Goal: Find specific page/section

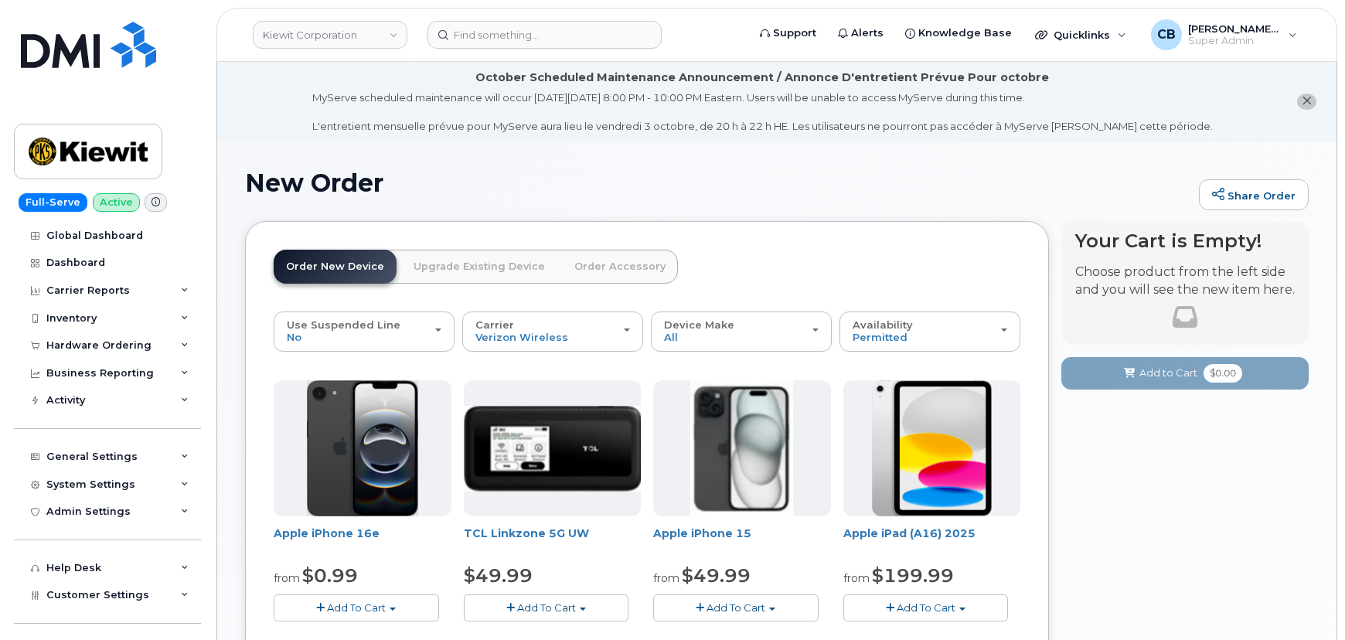
scroll to position [140, 0]
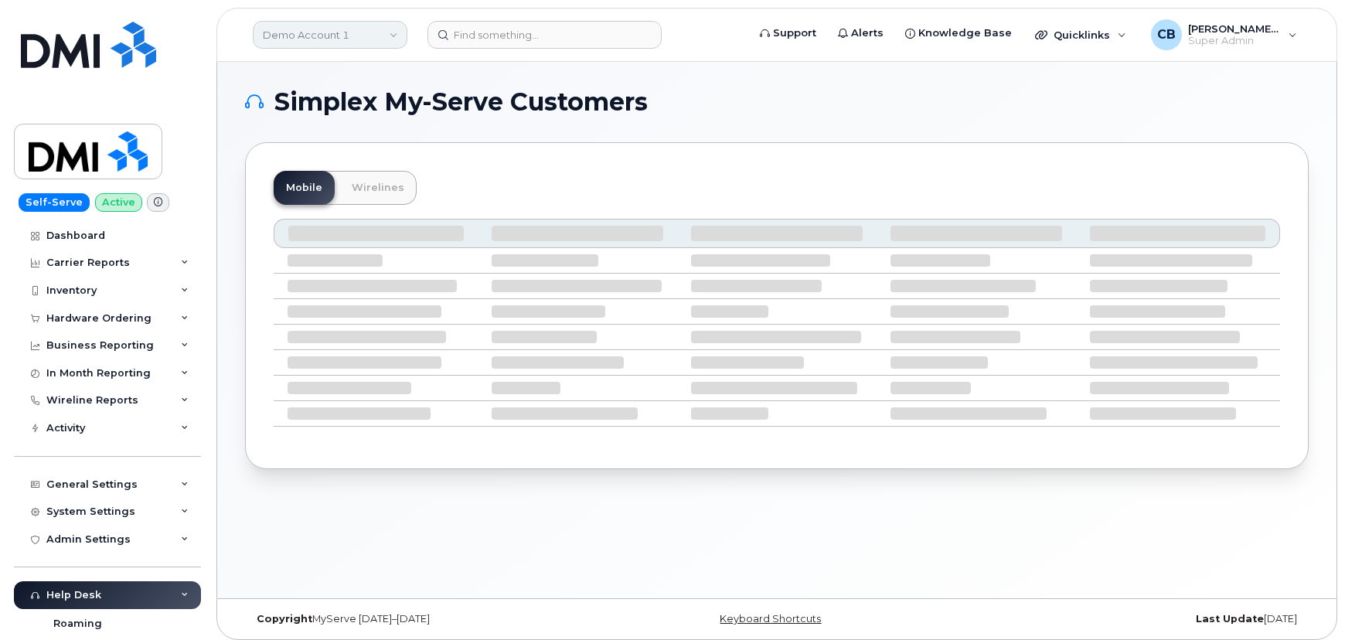
click at [355, 38] on link "Demo Account 1" at bounding box center [330, 35] width 155 height 28
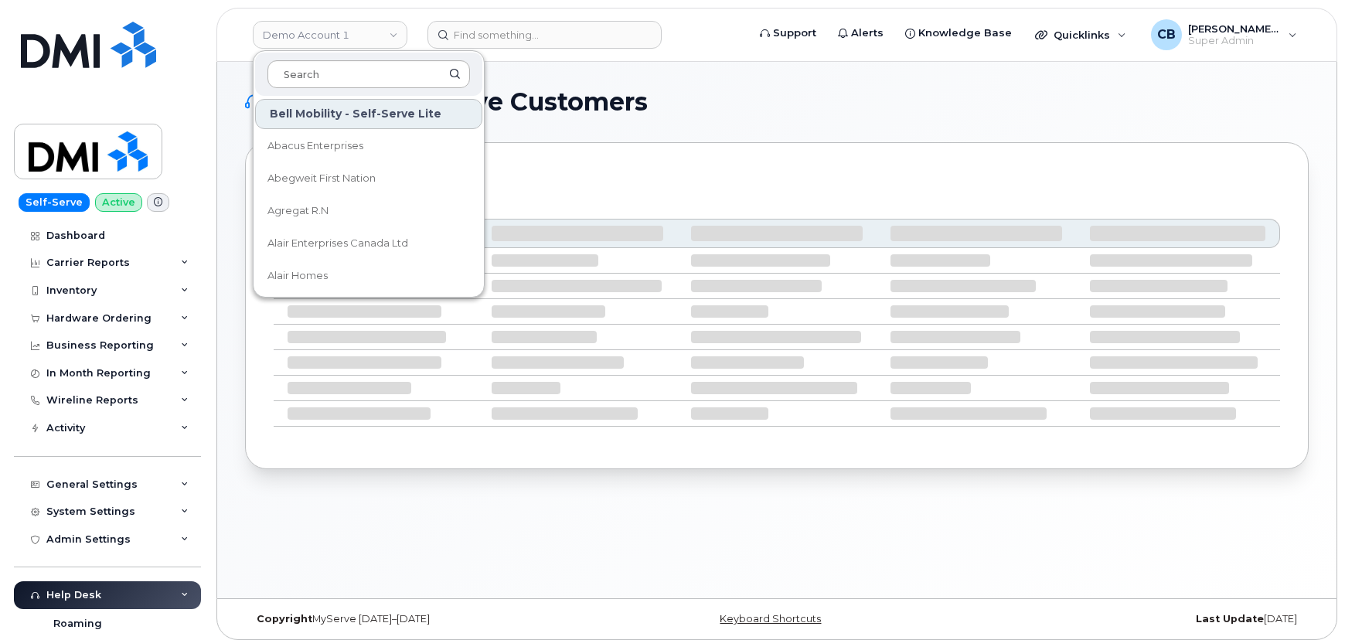
click at [338, 69] on input at bounding box center [368, 74] width 202 height 28
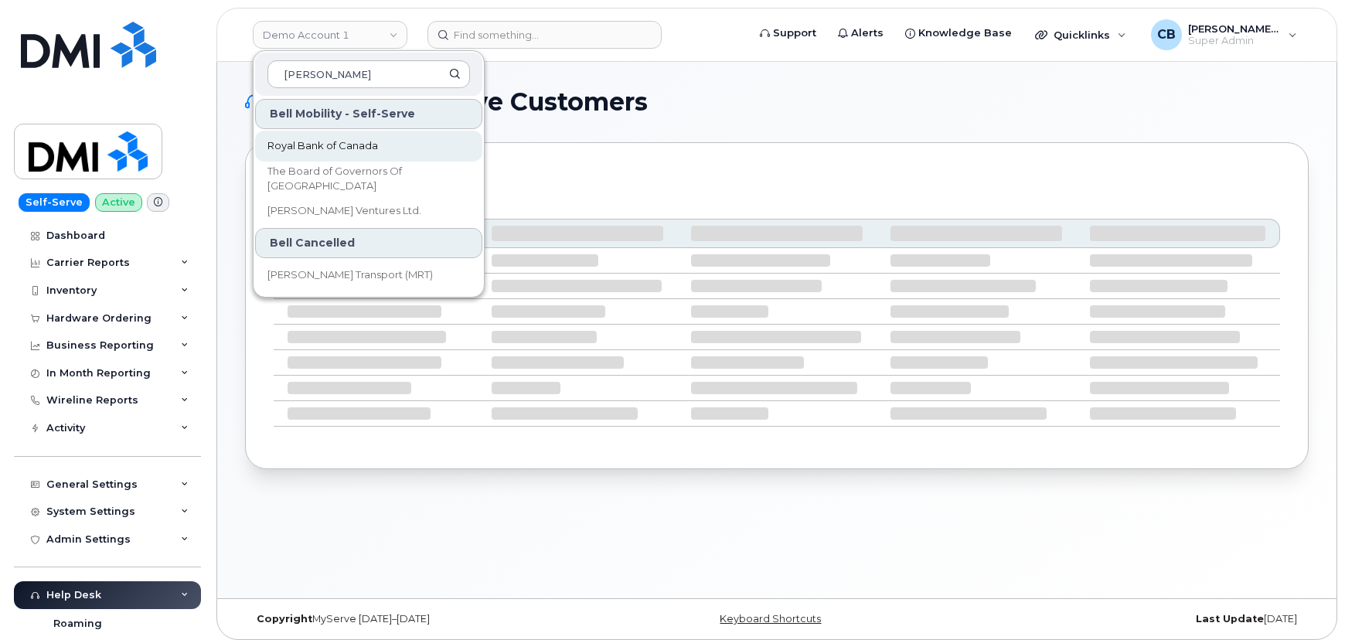
type input "roy"
drag, startPoint x: 332, startPoint y: 141, endPoint x: 345, endPoint y: 136, distance: 13.2
click at [332, 141] on span "Royal Bank of Canada" at bounding box center [322, 145] width 110 height 15
